Goal: Find specific page/section: Find specific page/section

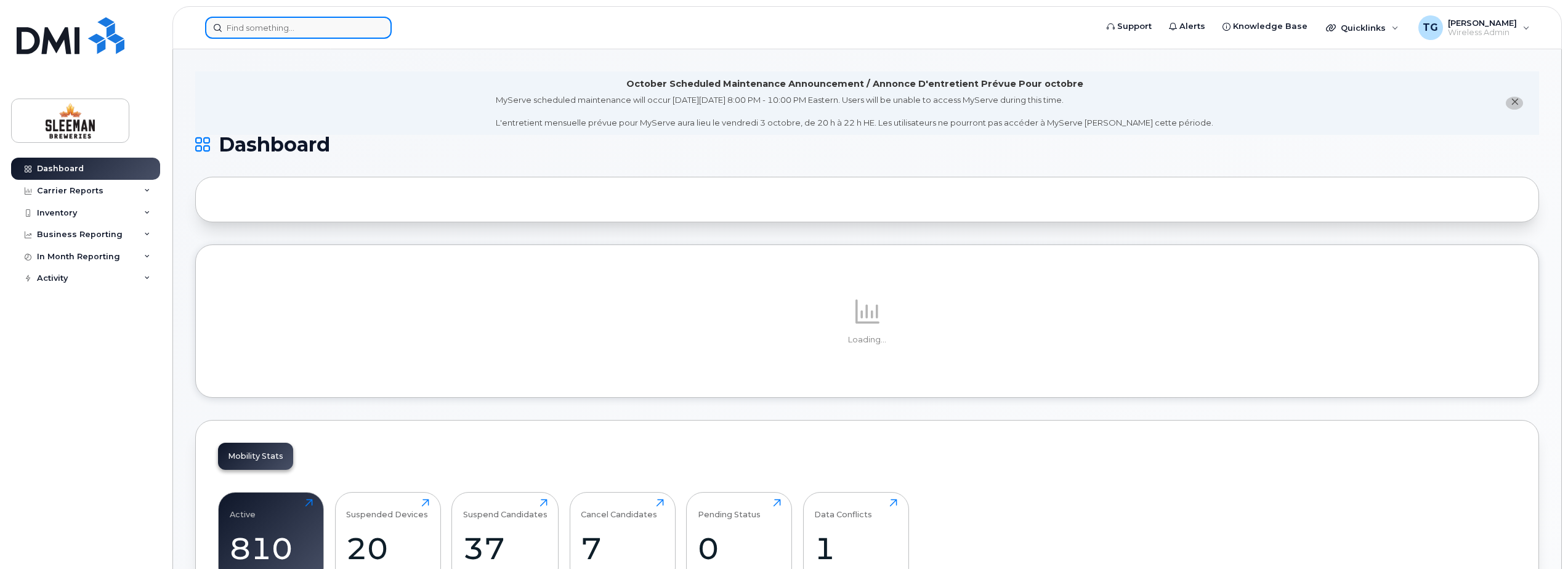
click at [258, 34] on input at bounding box center [299, 28] width 187 height 22
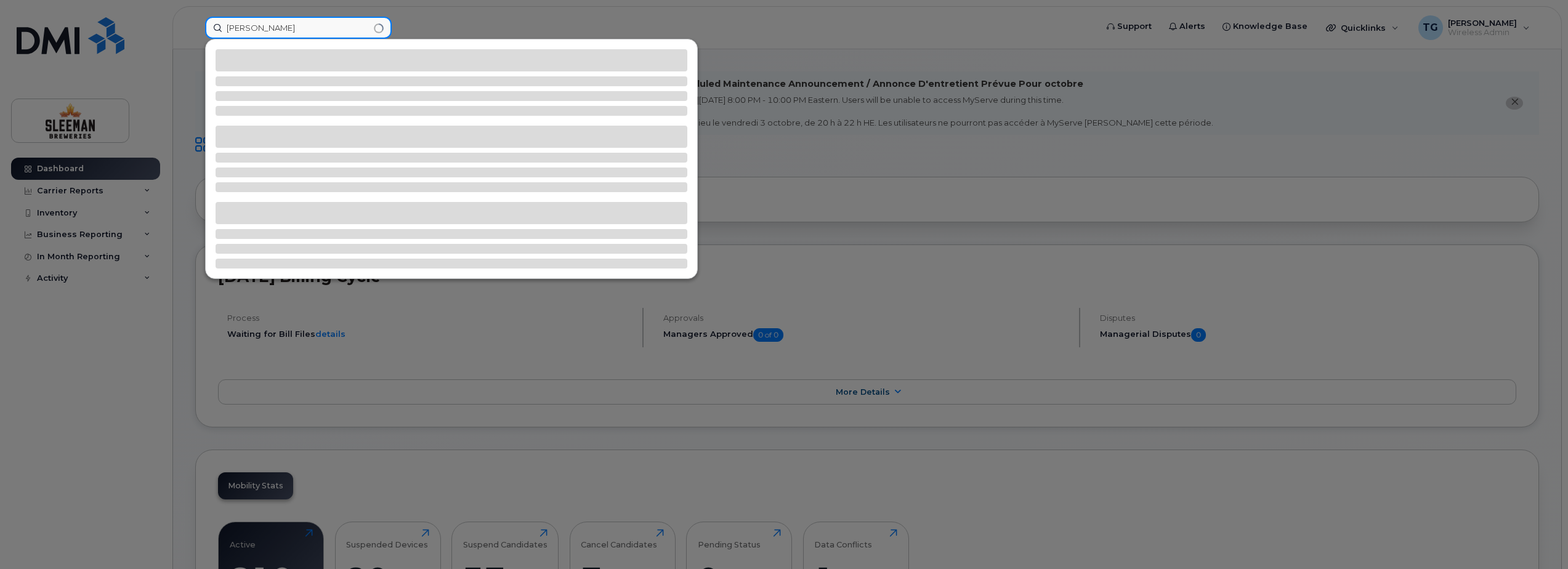
type input "[PERSON_NAME]"
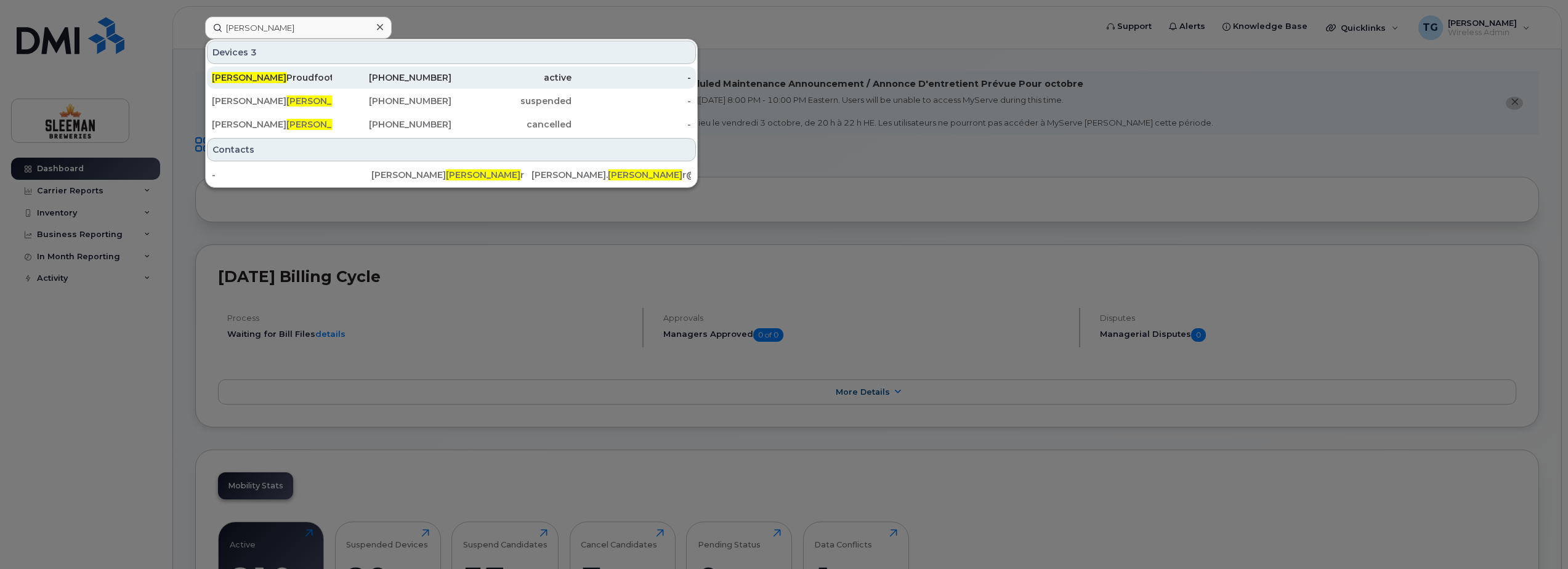
click at [263, 69] on div "[PERSON_NAME]" at bounding box center [272, 77] width 120 height 22
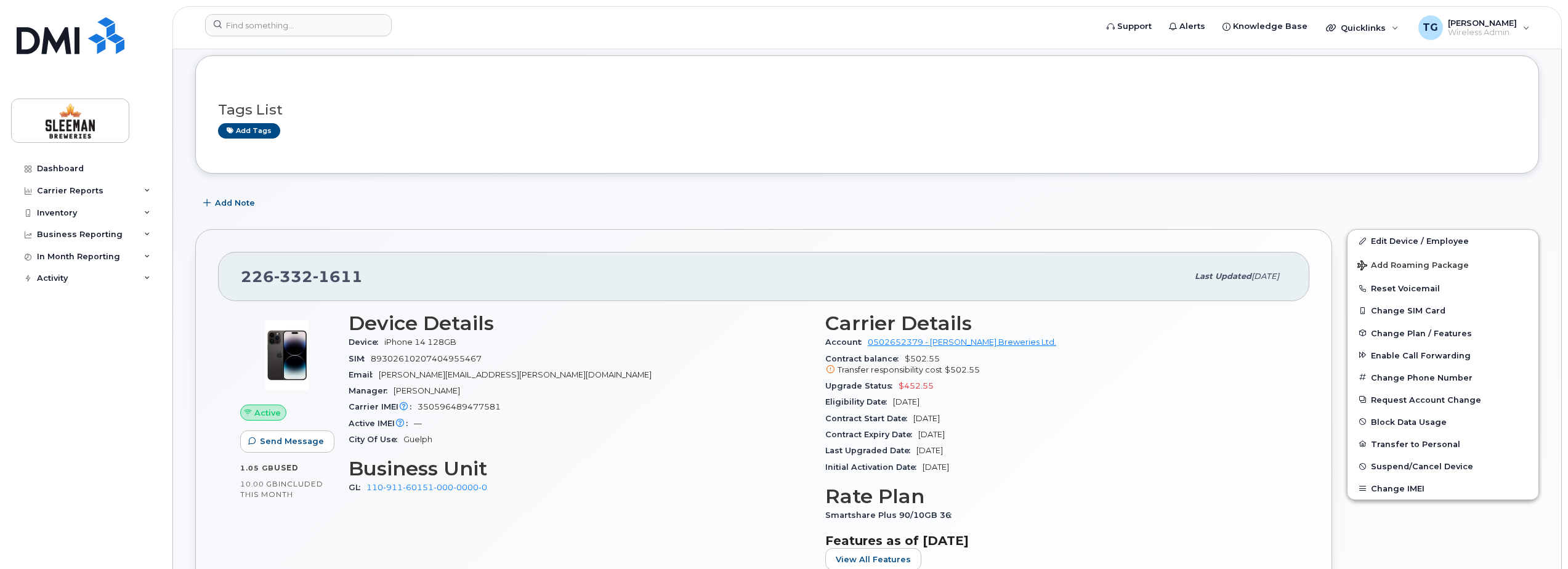
scroll to position [185, 0]
